Goal: Task Accomplishment & Management: Manage account settings

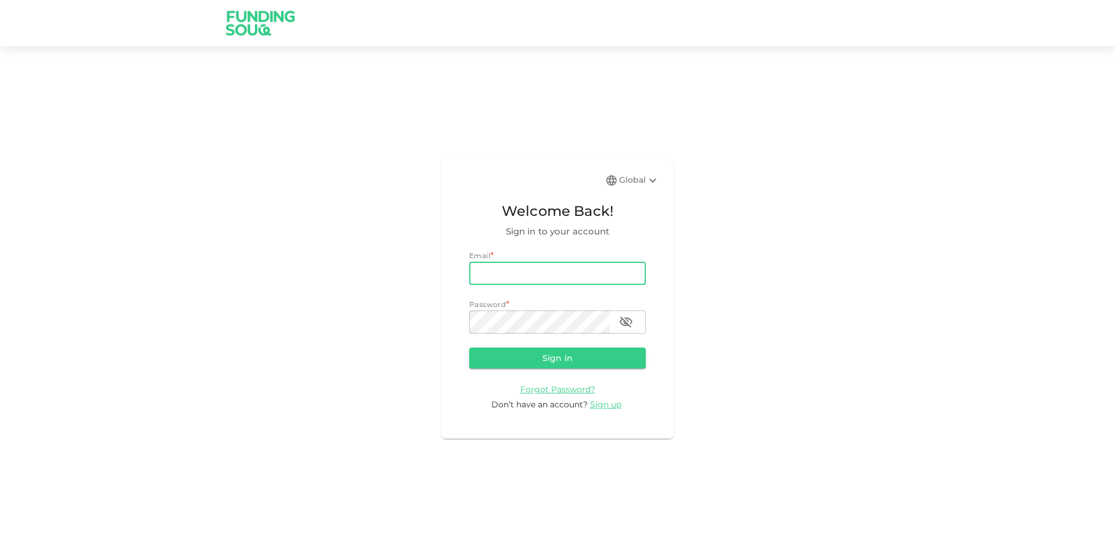
click at [545, 277] on input "email" at bounding box center [557, 273] width 177 height 23
type input "mohamed.ayyash@gmail.com"
click at [555, 284] on input "mohamed.ayyash@gmail.com" at bounding box center [557, 273] width 177 height 23
click at [469, 348] on button "Sign in" at bounding box center [557, 358] width 177 height 21
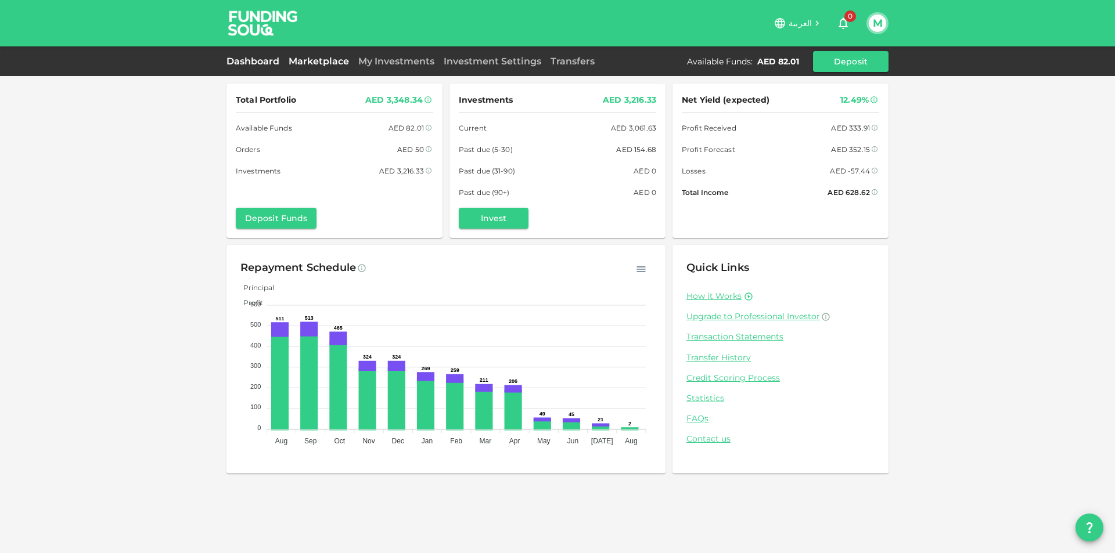
click at [303, 65] on link "Marketplace" at bounding box center [319, 61] width 70 height 11
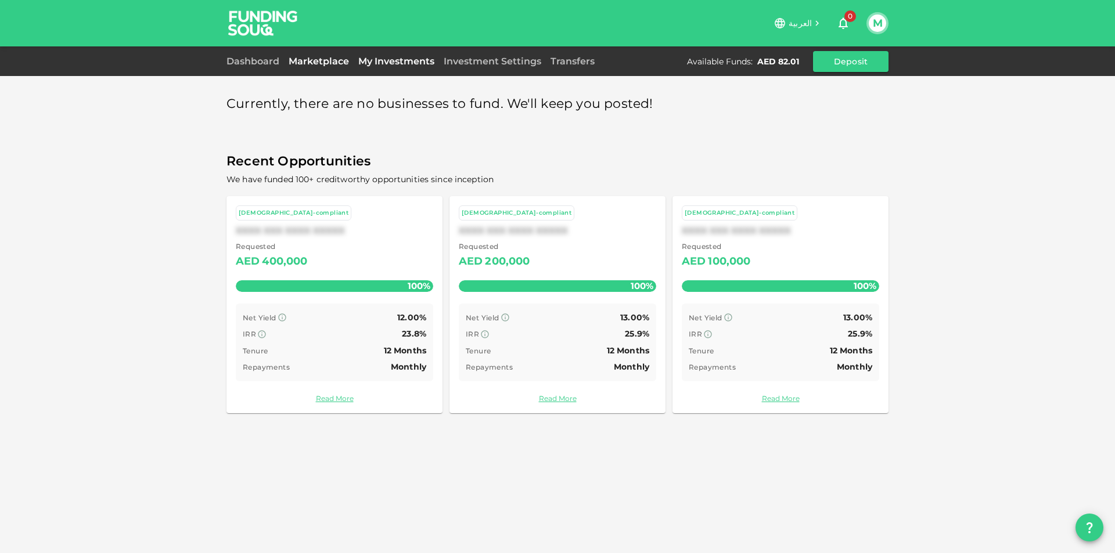
click at [387, 66] on link "My Investments" at bounding box center [396, 61] width 85 height 11
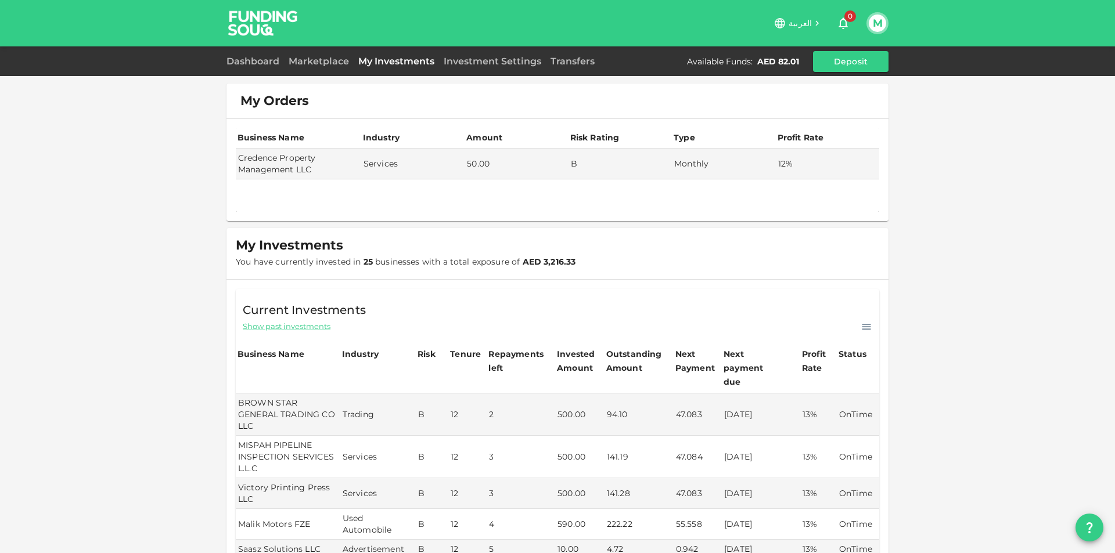
click at [879, 23] on button "M" at bounding box center [877, 23] width 17 height 17
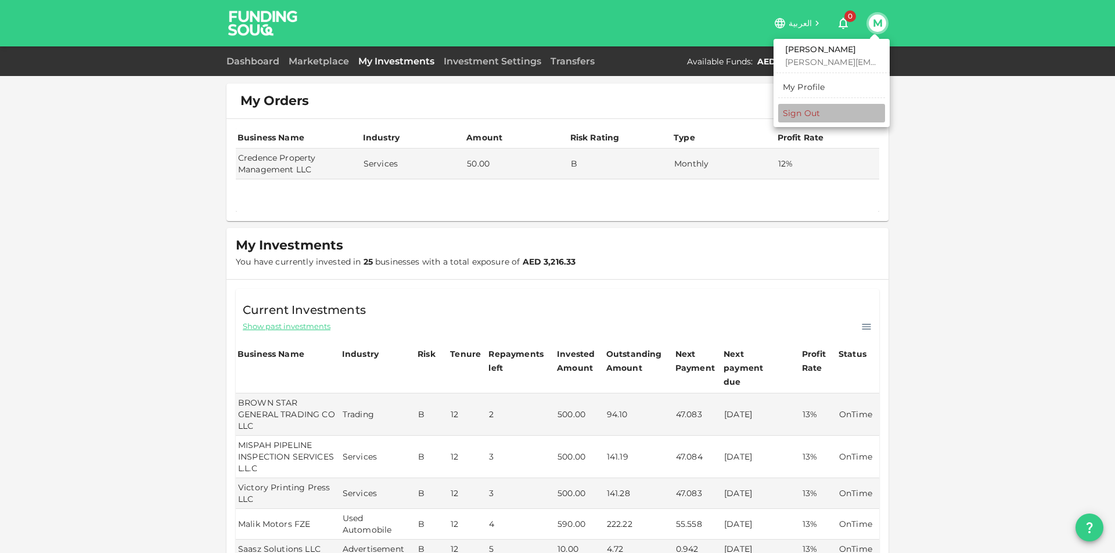
click at [837, 110] on li "Sign Out" at bounding box center [831, 113] width 107 height 19
